Goal: Transaction & Acquisition: Obtain resource

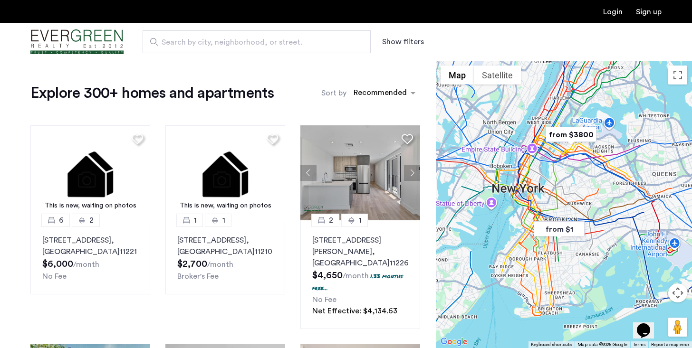
click at [411, 40] on button "Show filters" at bounding box center [403, 41] width 42 height 11
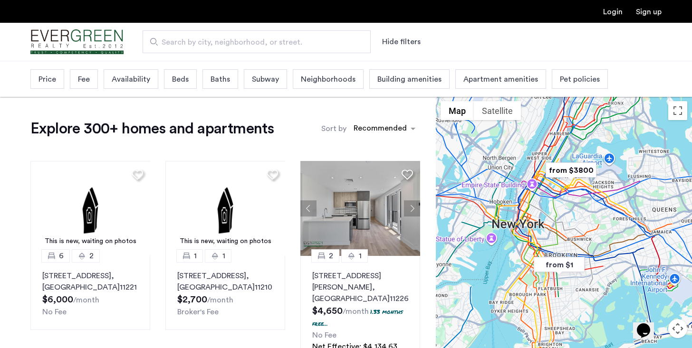
click at [55, 85] on span "Price" at bounding box center [47, 79] width 18 height 11
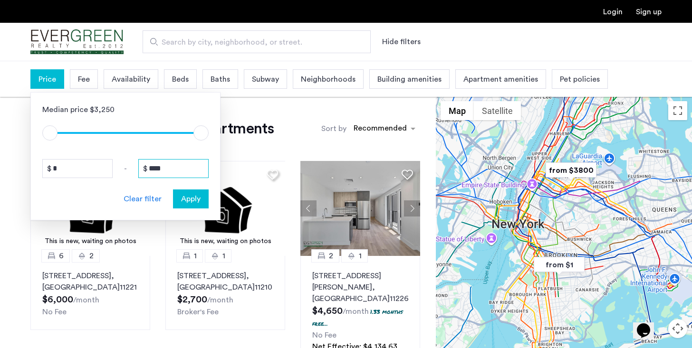
drag, startPoint x: 186, startPoint y: 168, endPoint x: 124, endPoint y: 165, distance: 61.8
click at [124, 165] on div "* - ****" at bounding box center [125, 168] width 166 height 19
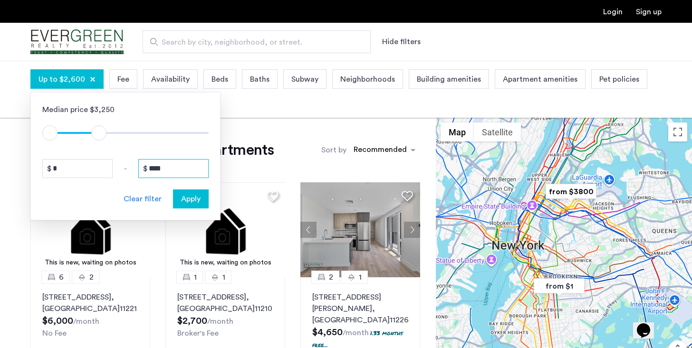
type input "****"
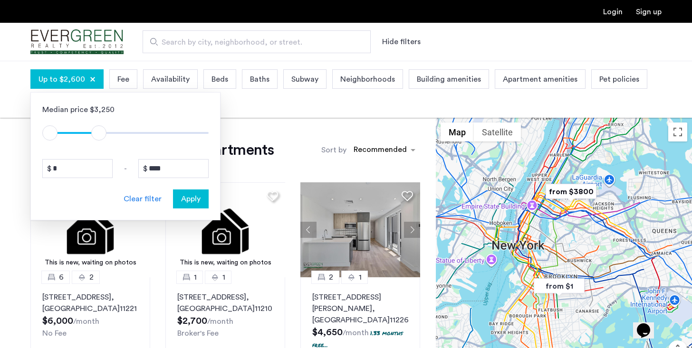
click at [201, 200] on div "Apply" at bounding box center [191, 198] width 30 height 11
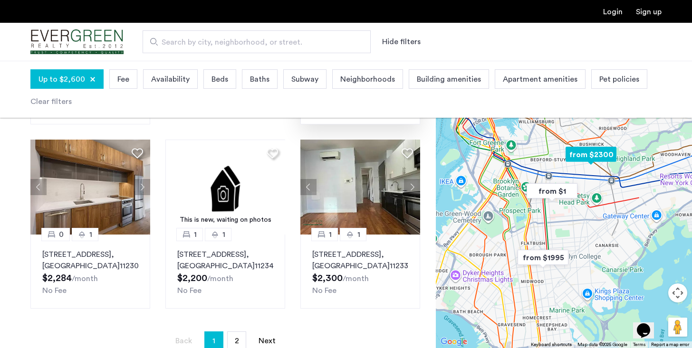
scroll to position [652, 0]
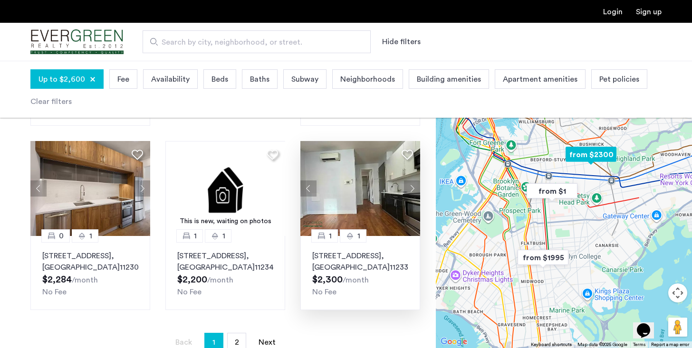
click at [361, 190] on img at bounding box center [360, 188] width 120 height 95
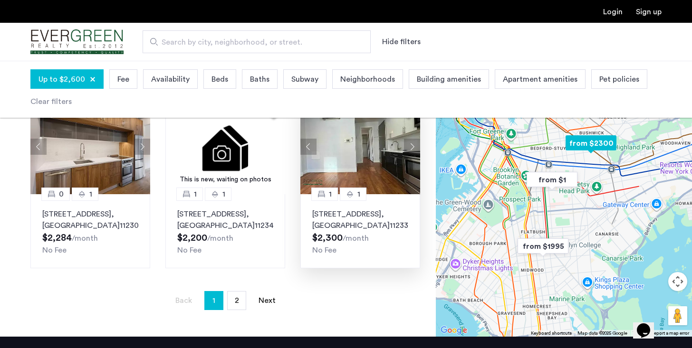
scroll to position [699, 0]
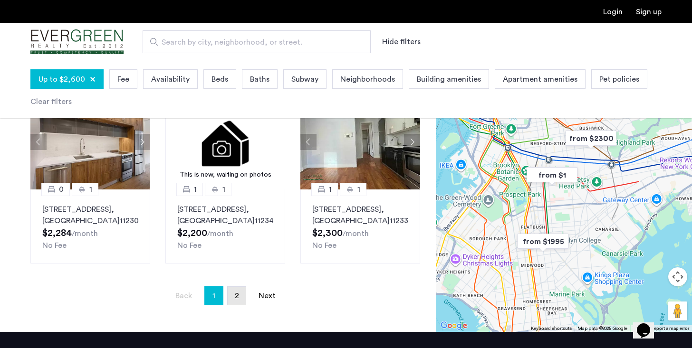
click at [242, 289] on link "page 2" at bounding box center [237, 296] width 18 height 18
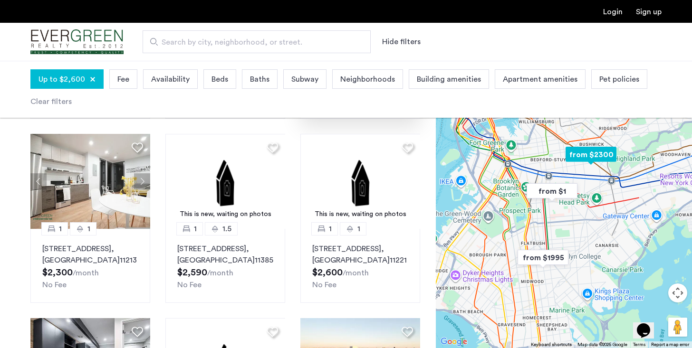
scroll to position [229, 0]
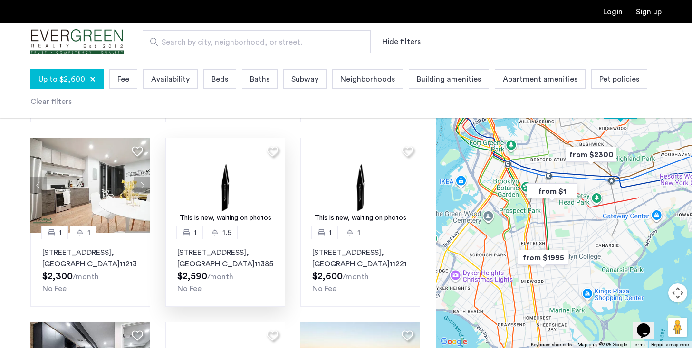
click at [237, 219] on div "This is new, waiting on photos" at bounding box center [225, 218] width 111 height 10
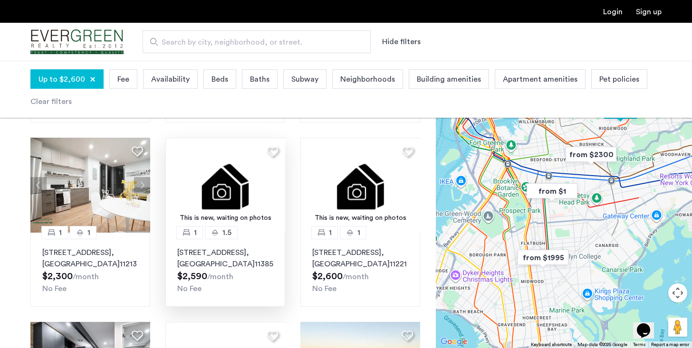
click at [232, 179] on img at bounding box center [225, 185] width 120 height 95
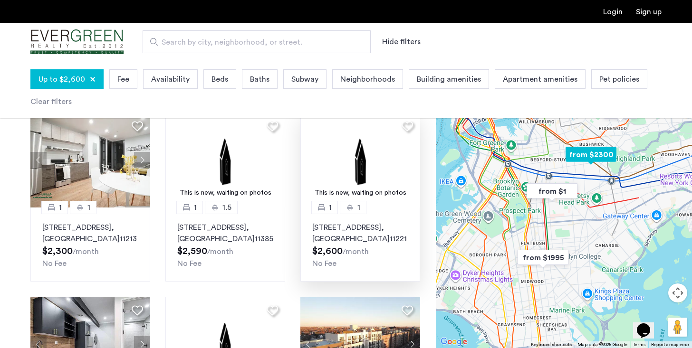
scroll to position [254, 0]
click at [324, 175] on img at bounding box center [360, 160] width 120 height 95
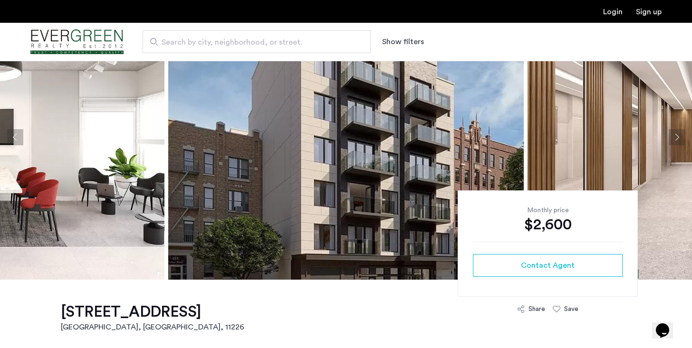
scroll to position [60, 0]
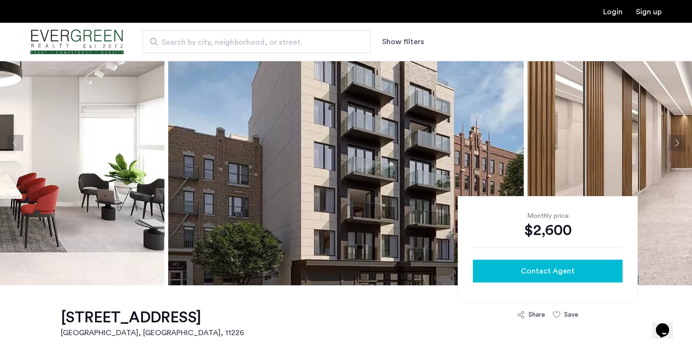
click at [549, 271] on span "Contact Agent" at bounding box center [548, 271] width 54 height 11
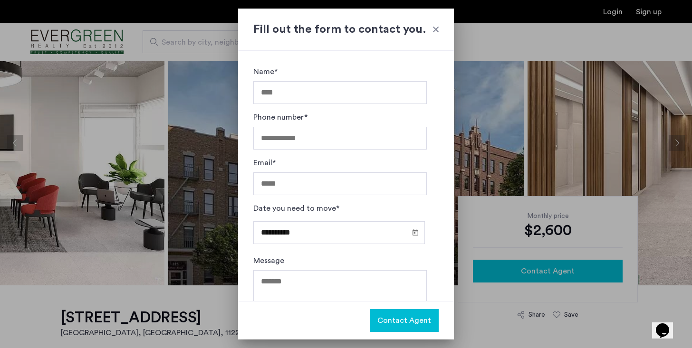
scroll to position [0, 0]
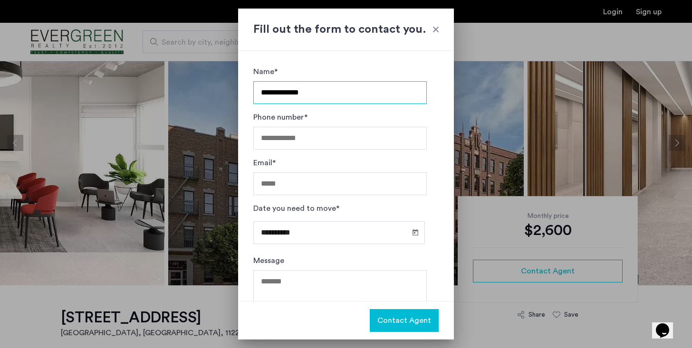
type input "**********"
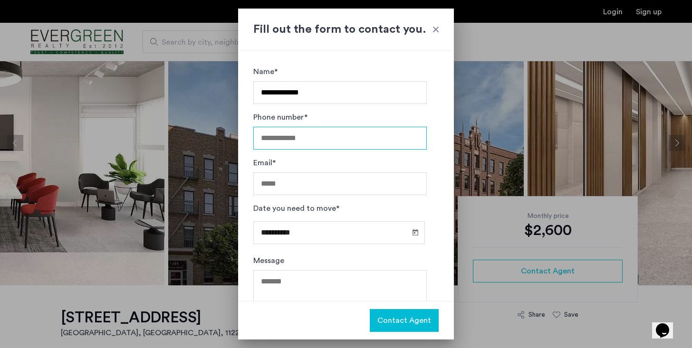
click at [362, 132] on input "Phone number*" at bounding box center [339, 138] width 173 height 23
type input "**********"
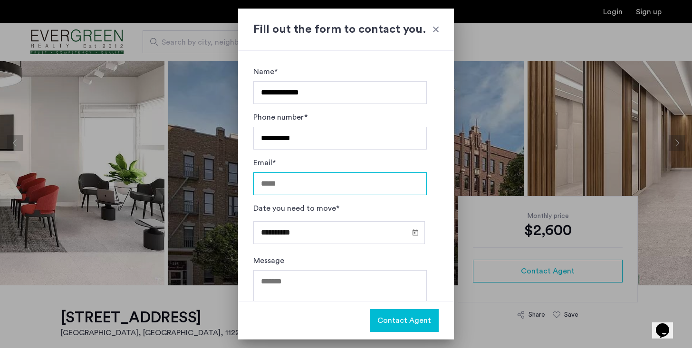
click at [316, 186] on input "Email*" at bounding box center [339, 183] width 173 height 23
type input "**********"
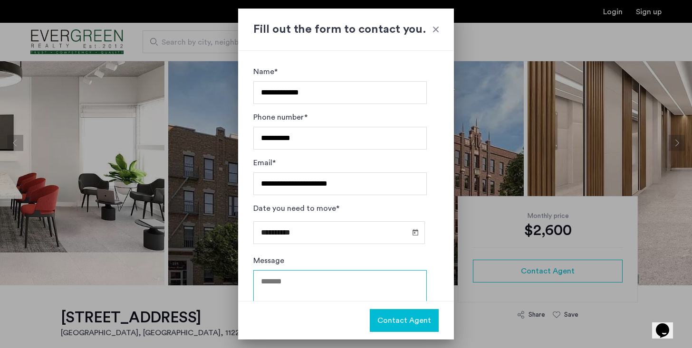
click at [306, 294] on textarea "Message" at bounding box center [339, 298] width 173 height 57
paste textarea "**********"
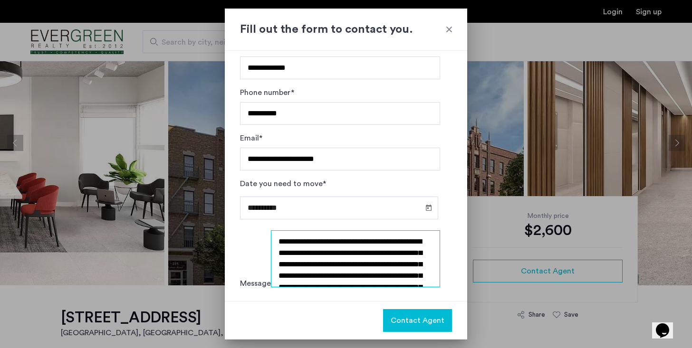
drag, startPoint x: 329, startPoint y: 296, endPoint x: 233, endPoint y: 227, distance: 118.0
click at [233, 227] on div "**********" at bounding box center [346, 174] width 692 height 348
type textarea "**********"
click at [417, 209] on span "Open calendar" at bounding box center [428, 207] width 23 height 23
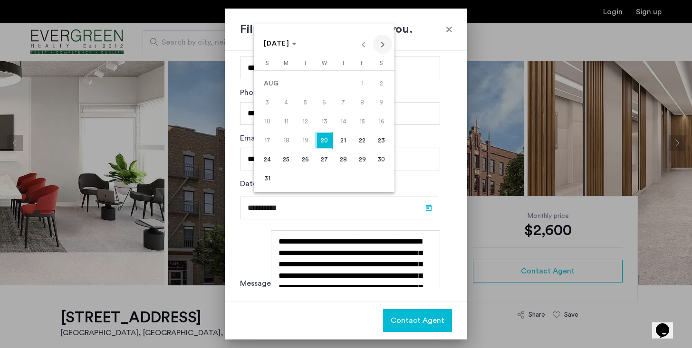
click at [383, 46] on span "Next month" at bounding box center [382, 44] width 19 height 19
click at [286, 102] on span "1" at bounding box center [285, 102] width 17 height 17
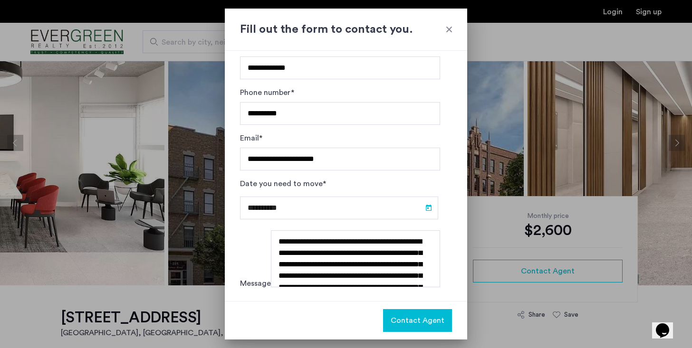
type input "**********"
click at [394, 317] on span "Contact Agent" at bounding box center [417, 320] width 54 height 11
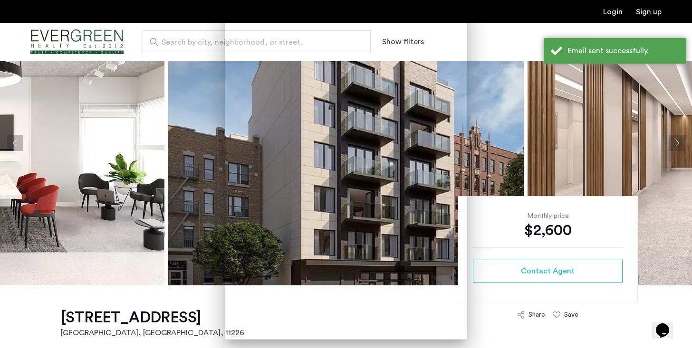
scroll to position [60, 0]
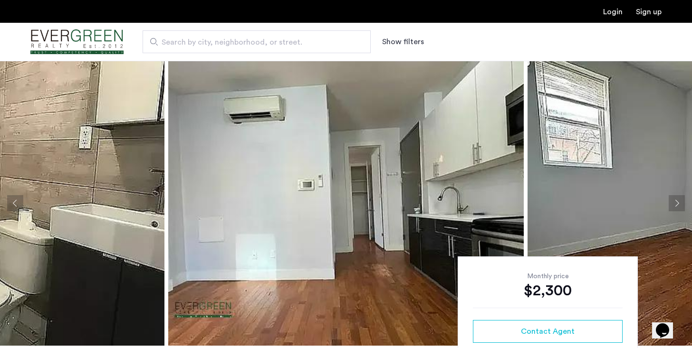
click at [675, 204] on button "Next apartment" at bounding box center [676, 203] width 16 height 16
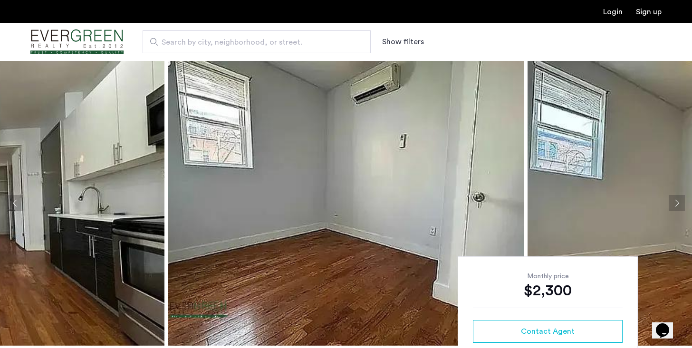
click at [675, 204] on button "Next apartment" at bounding box center [676, 203] width 16 height 16
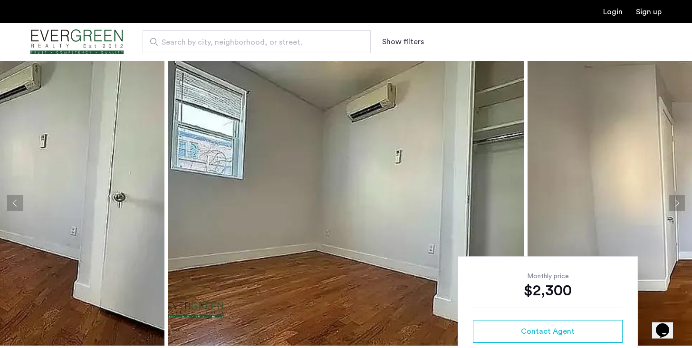
click at [675, 204] on button "Next apartment" at bounding box center [676, 203] width 16 height 16
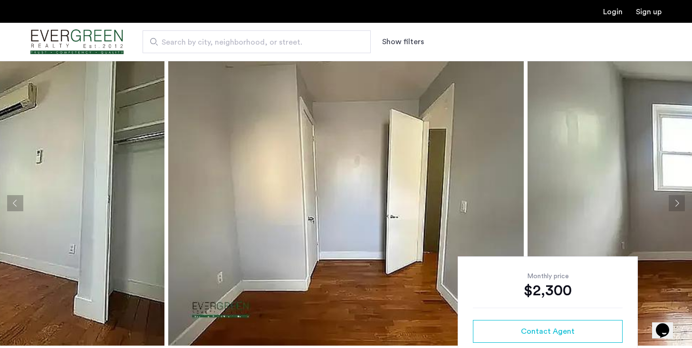
click at [675, 204] on button "Next apartment" at bounding box center [676, 203] width 16 height 16
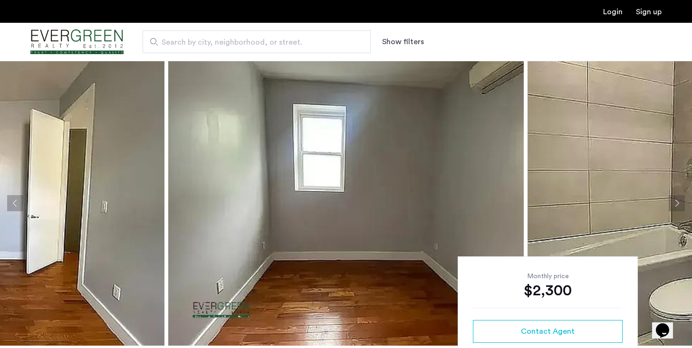
click at [675, 204] on button "Next apartment" at bounding box center [676, 203] width 16 height 16
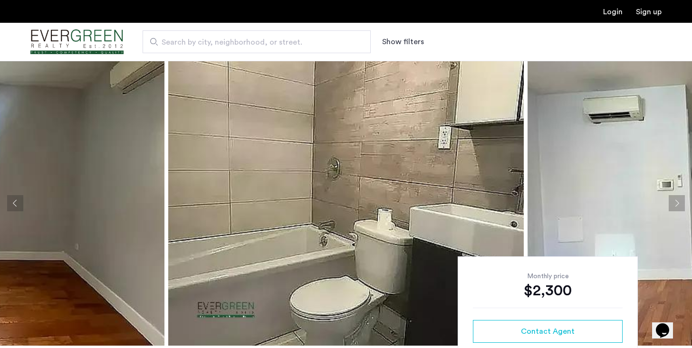
click at [675, 204] on button "Next apartment" at bounding box center [676, 203] width 16 height 16
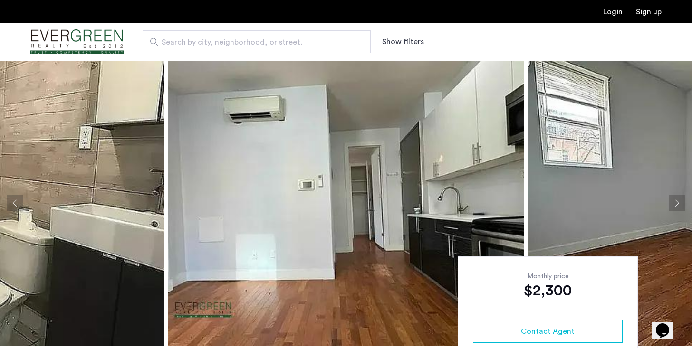
click at [675, 204] on button "Next apartment" at bounding box center [676, 203] width 16 height 16
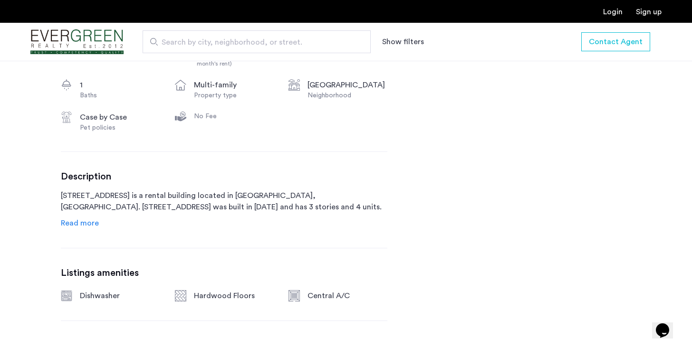
scroll to position [235, 0]
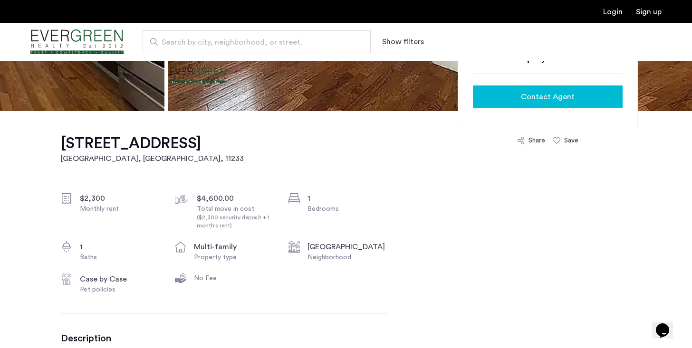
click at [599, 101] on div "Contact Agent" at bounding box center [547, 96] width 134 height 11
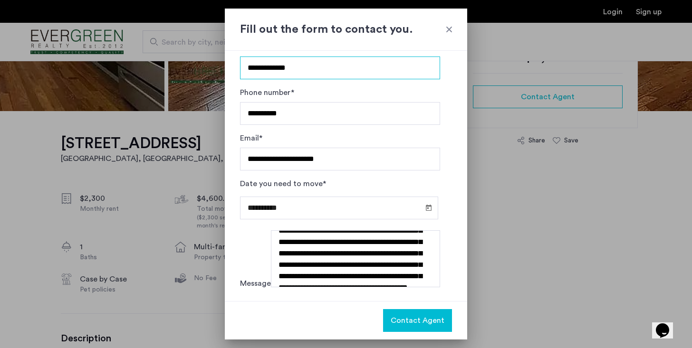
scroll to position [91, 0]
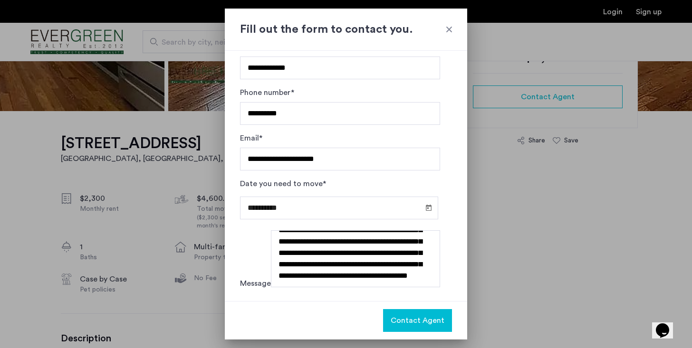
click at [390, 322] on span "Contact Agent" at bounding box center [417, 320] width 54 height 11
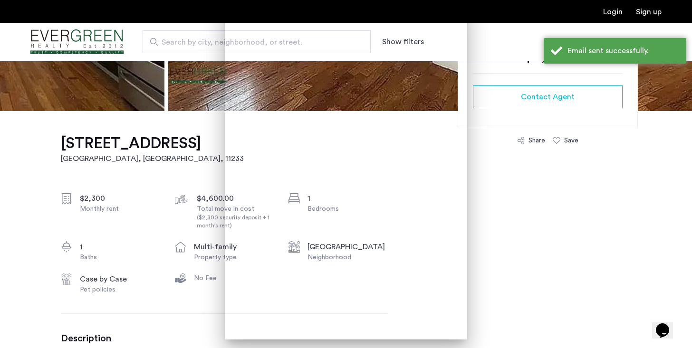
scroll to position [235, 0]
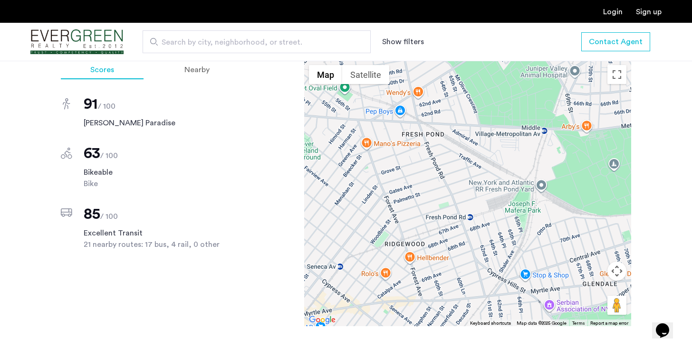
scroll to position [459, 0]
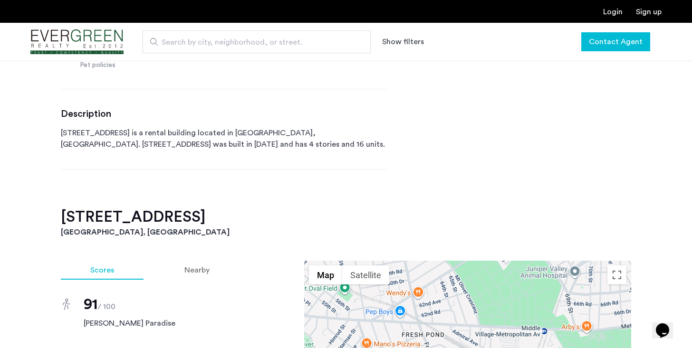
click at [635, 47] on button "Contact Agent" at bounding box center [615, 41] width 69 height 19
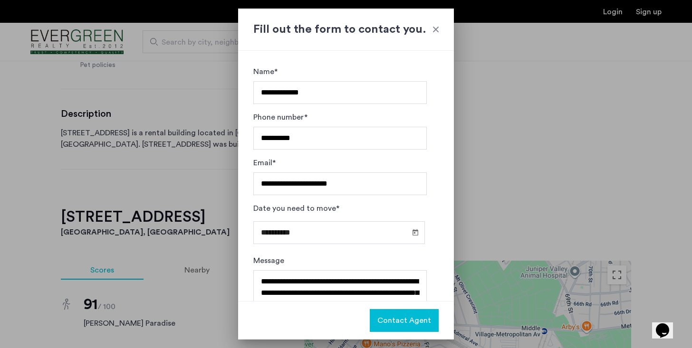
scroll to position [0, 0]
click at [386, 315] on span "Contact Agent" at bounding box center [404, 320] width 54 height 11
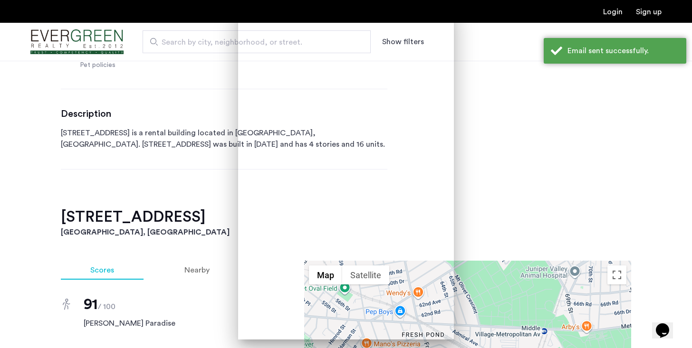
scroll to position [459, 0]
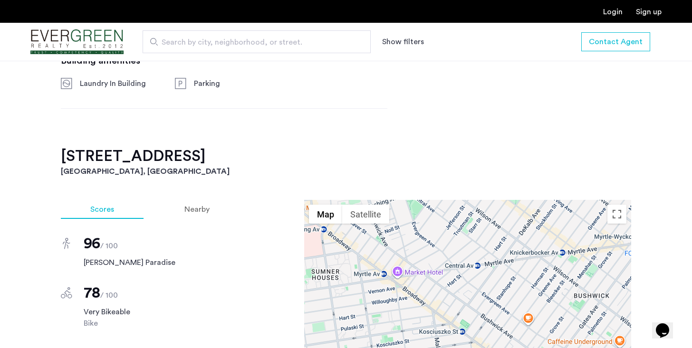
scroll to position [620, 0]
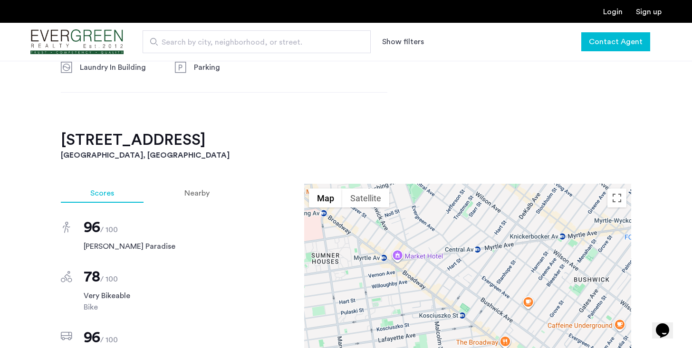
click at [609, 40] on span "Contact Agent" at bounding box center [616, 41] width 54 height 11
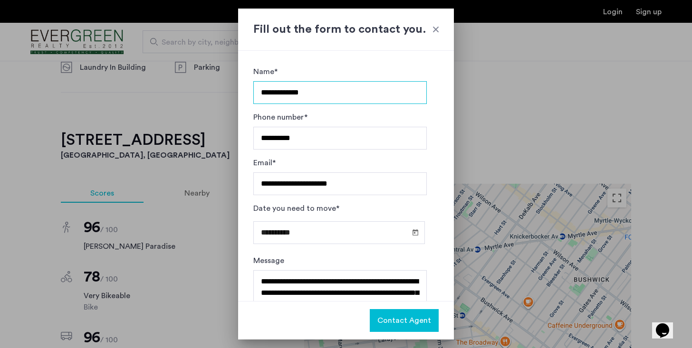
scroll to position [37, 0]
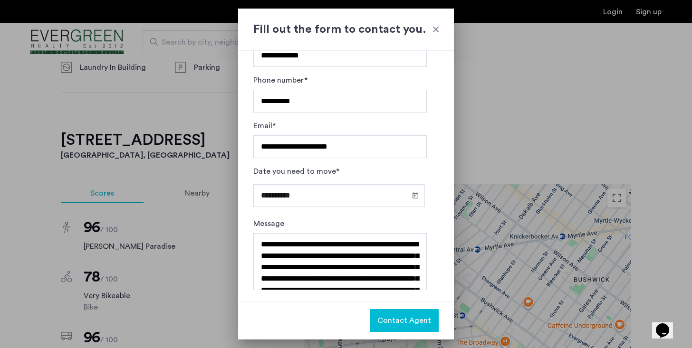
click at [389, 316] on span "Contact Agent" at bounding box center [404, 320] width 54 height 11
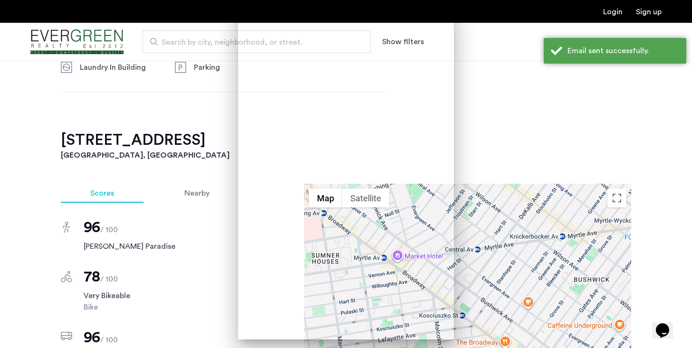
scroll to position [620, 0]
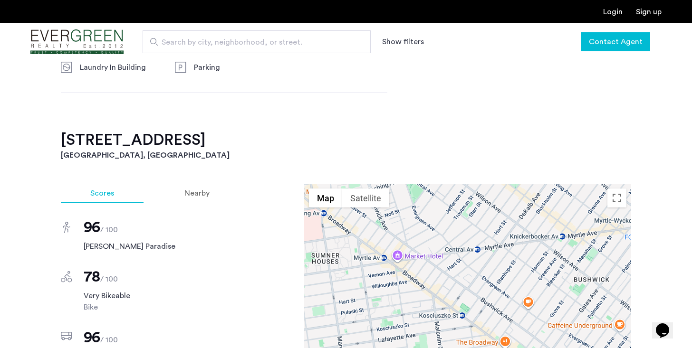
click at [599, 43] on span "Contact Agent" at bounding box center [616, 41] width 54 height 11
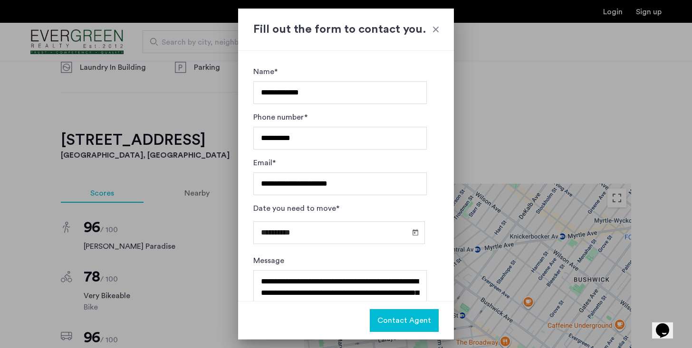
click at [399, 319] on span "Contact Agent" at bounding box center [404, 320] width 54 height 11
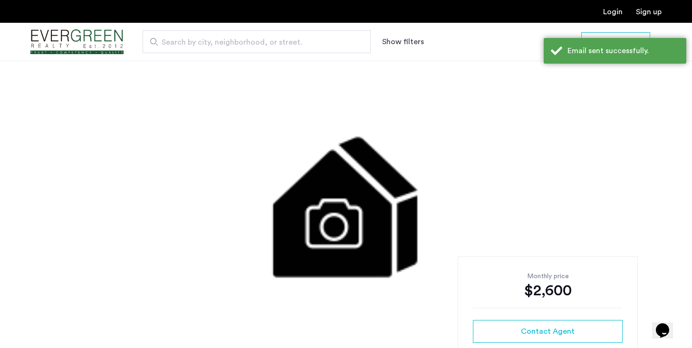
scroll to position [620, 0]
